Goal: Browse casually

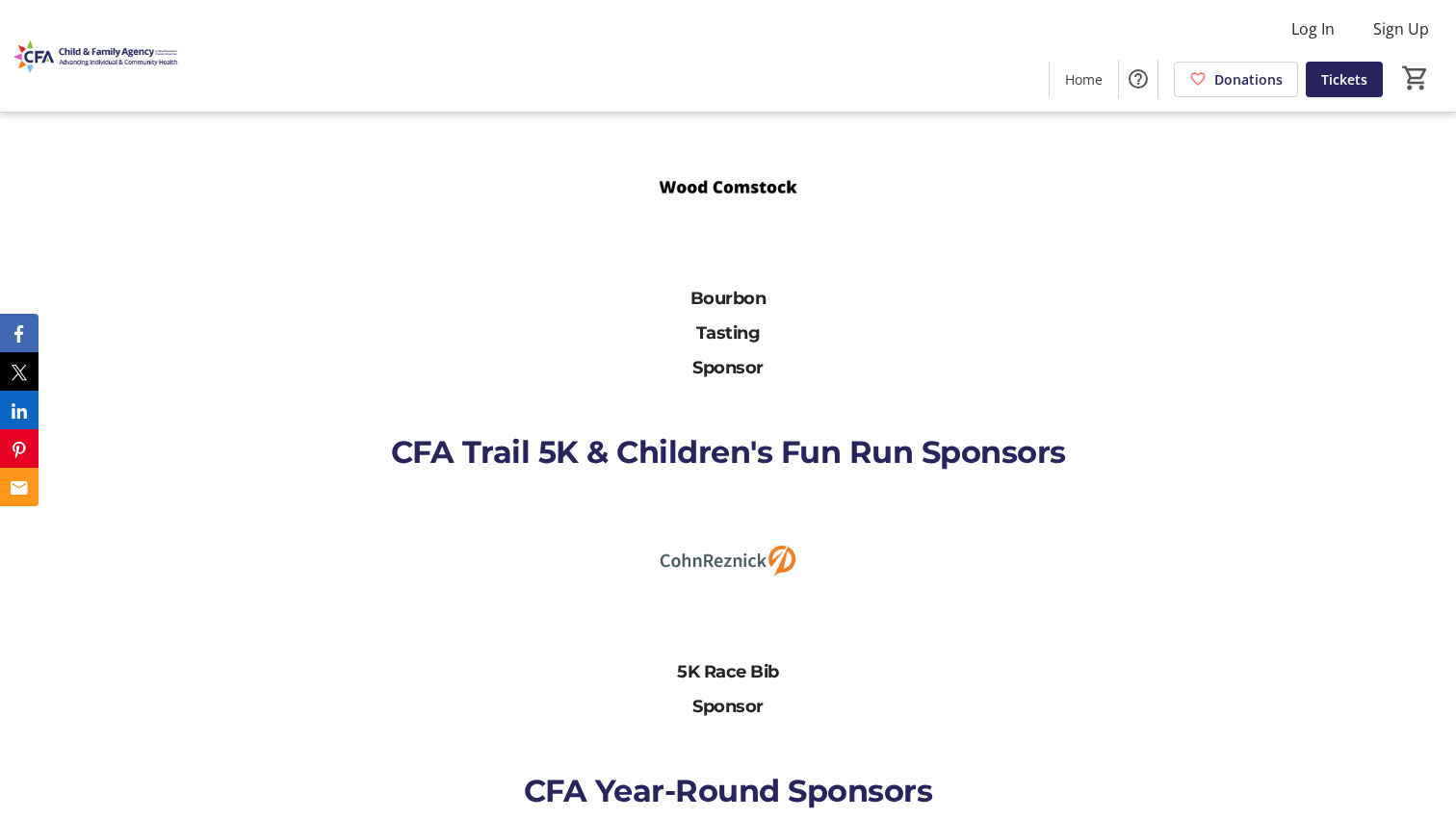
scroll to position [2022, 0]
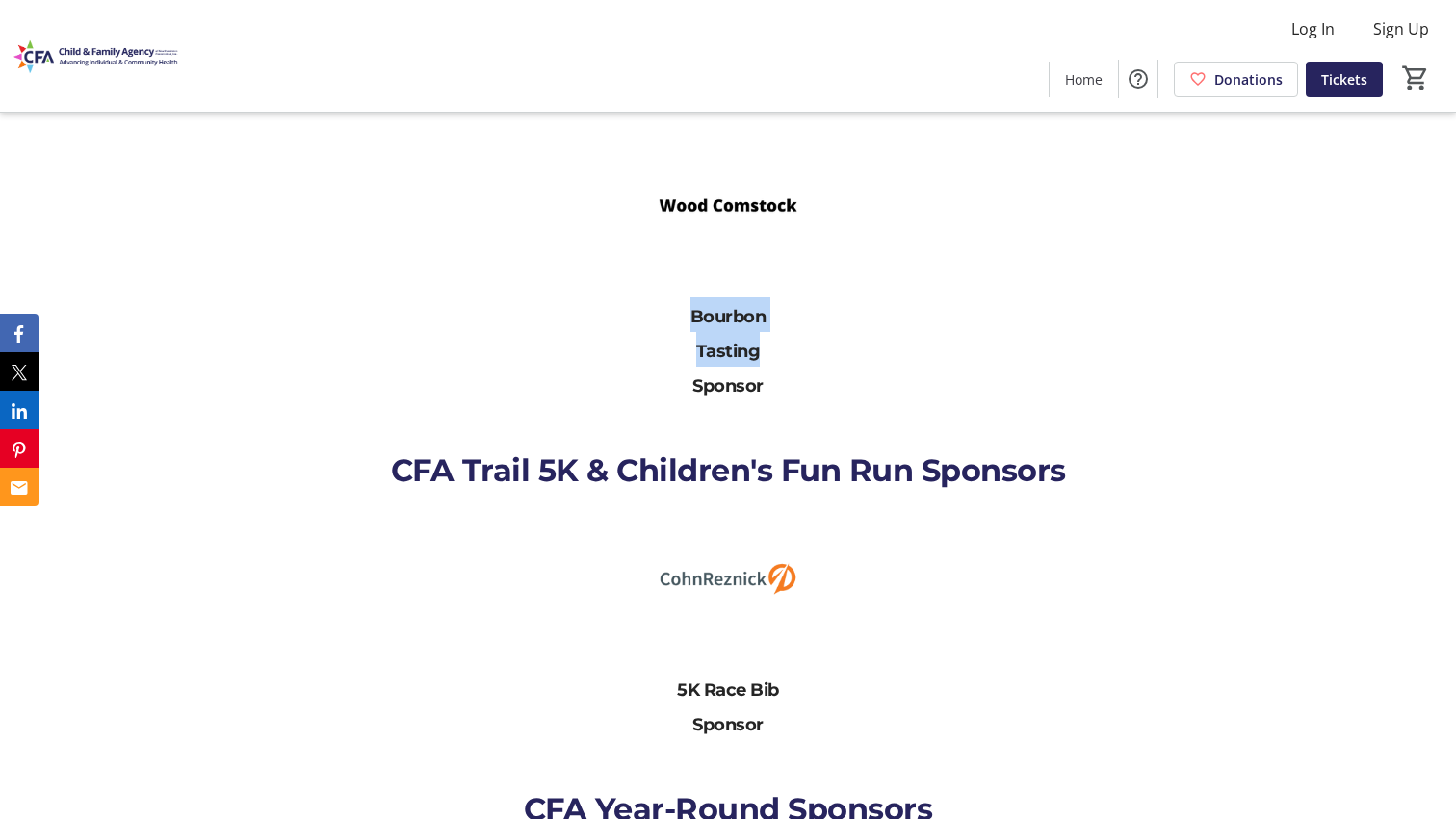
drag, startPoint x: 689, startPoint y: 315, endPoint x: 781, endPoint y: 375, distance: 109.8
click at [785, 369] on p "Bourbon Tasting Sponsor" at bounding box center [728, 349] width 139 height 104
click at [780, 375] on p "Bourbon Tasting Sponsor" at bounding box center [728, 349] width 139 height 104
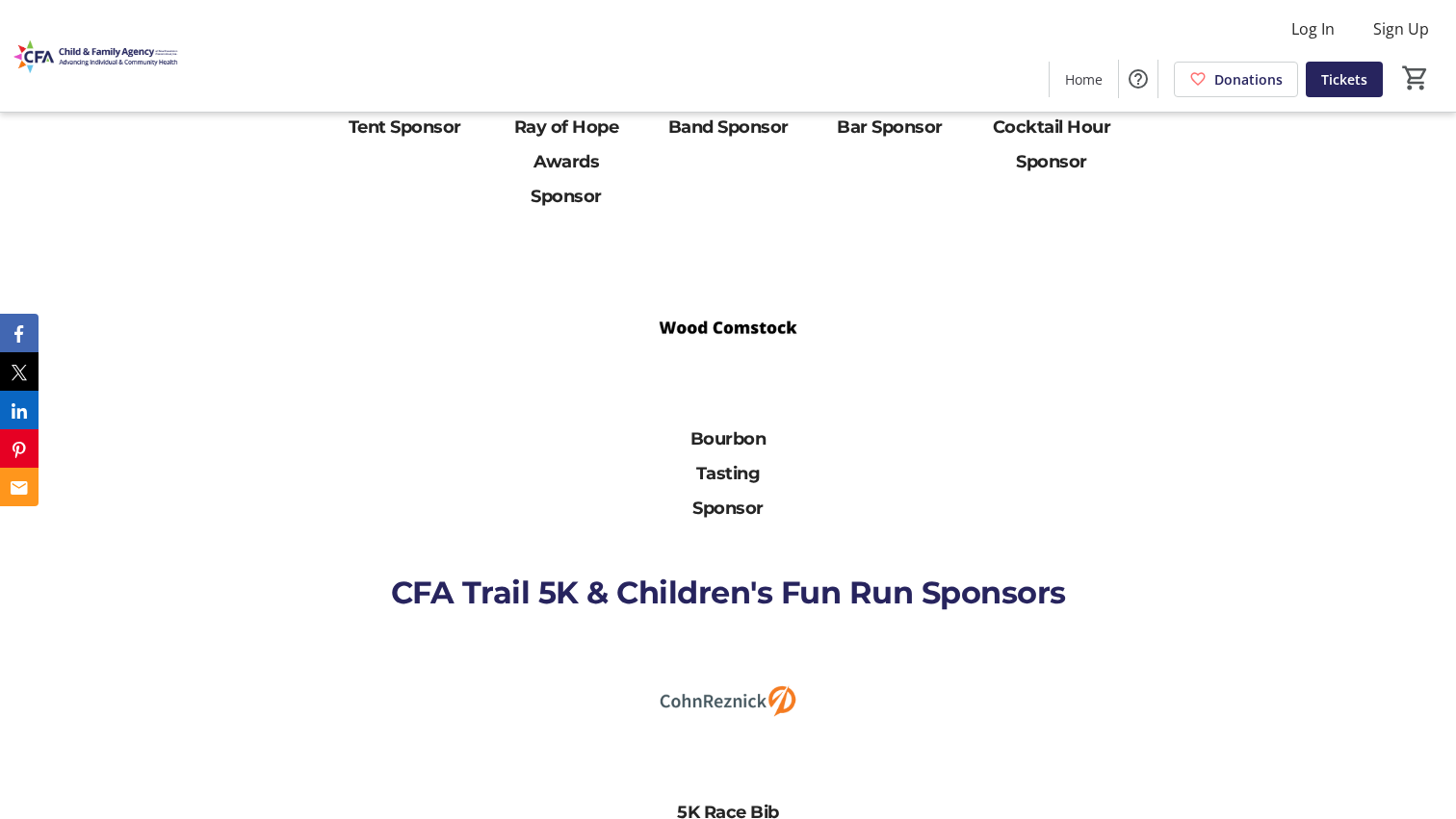
scroll to position [1445, 0]
